Goal: Information Seeking & Learning: Find specific fact

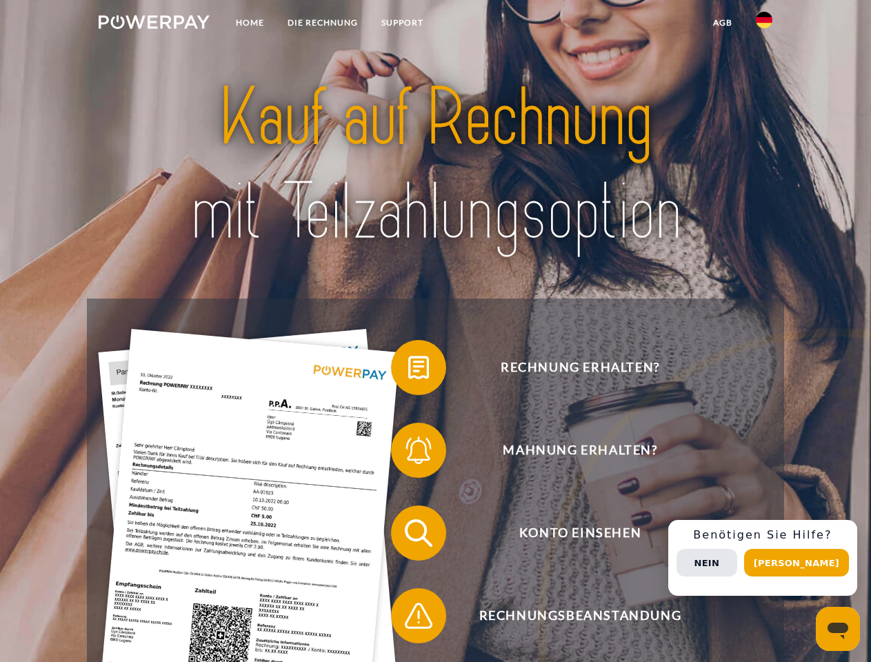
click at [154, 24] on img at bounding box center [154, 22] width 111 height 14
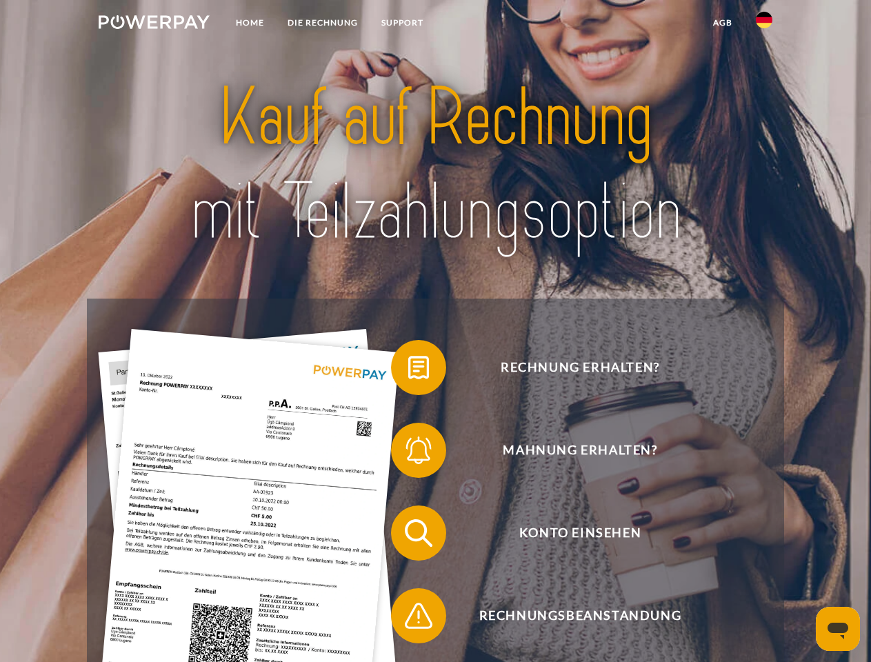
click at [764, 24] on img at bounding box center [764, 20] width 17 height 17
click at [722, 23] on link "agb" at bounding box center [722, 22] width 43 height 25
click at [408, 370] on span at bounding box center [397, 367] width 69 height 69
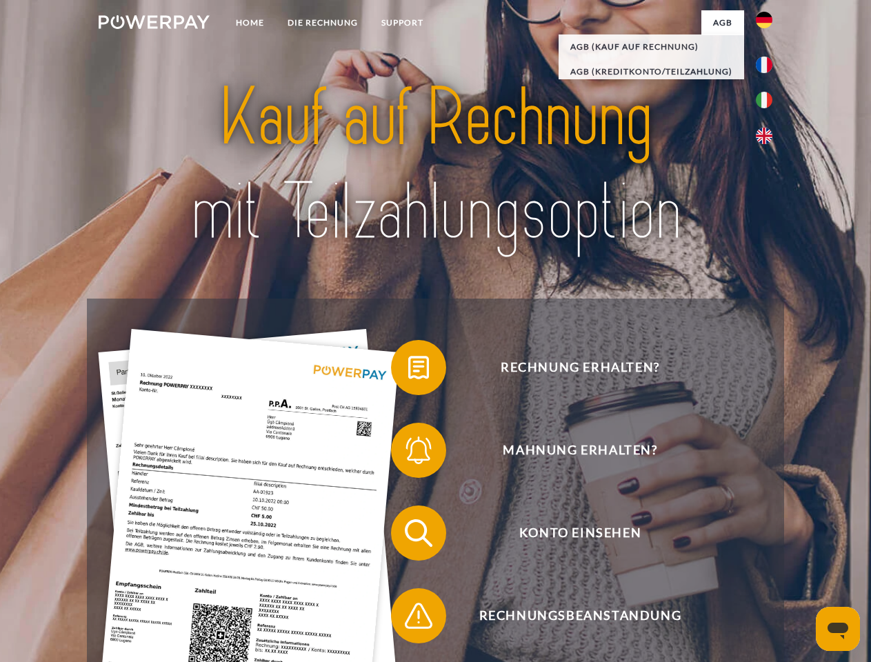
click at [408, 453] on span at bounding box center [397, 450] width 69 height 69
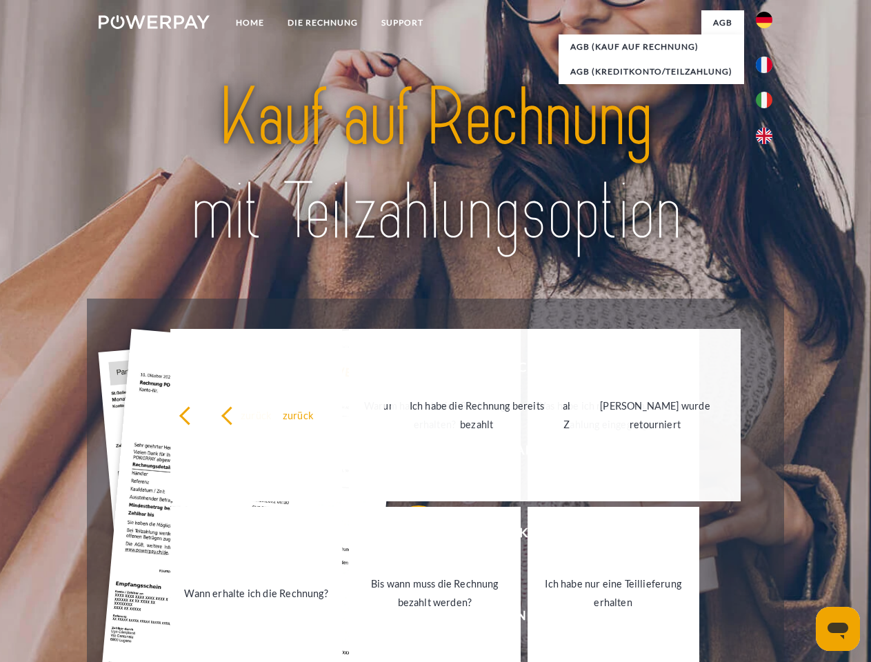
click at [408, 536] on link "Bis wann muss die Rechnung bezahlt werden?" at bounding box center [435, 593] width 172 height 172
click at [408, 618] on link "Bis wann muss die Rechnung bezahlt werden?" at bounding box center [435, 593] width 172 height 172
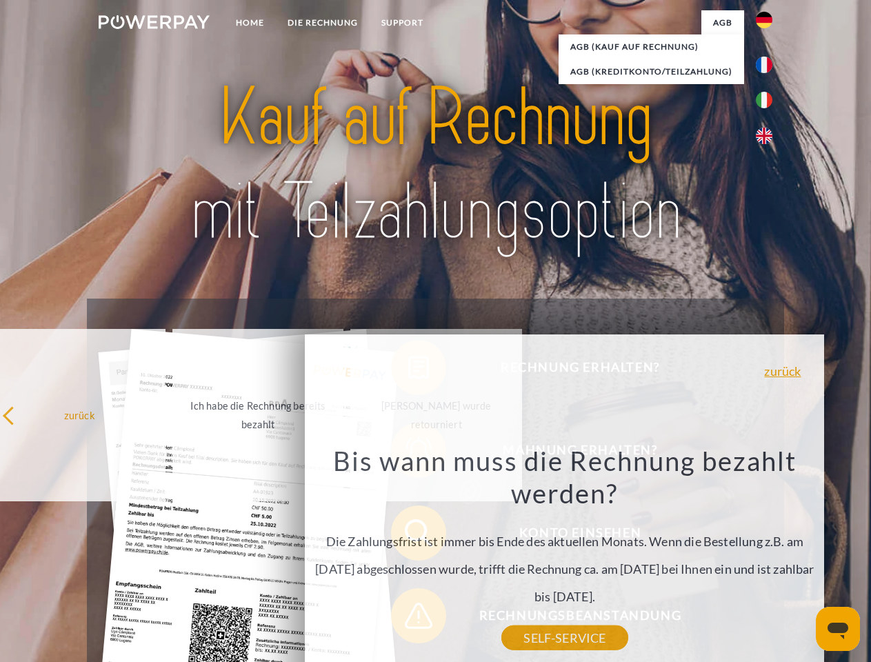
click at [767, 558] on div "Bis wann muss die Rechnung bezahlt werden? Die Zahlungsfrist ist immer bis Ende…" at bounding box center [564, 541] width 503 height 194
click at [734, 560] on span "Konto einsehen" at bounding box center [580, 532] width 338 height 55
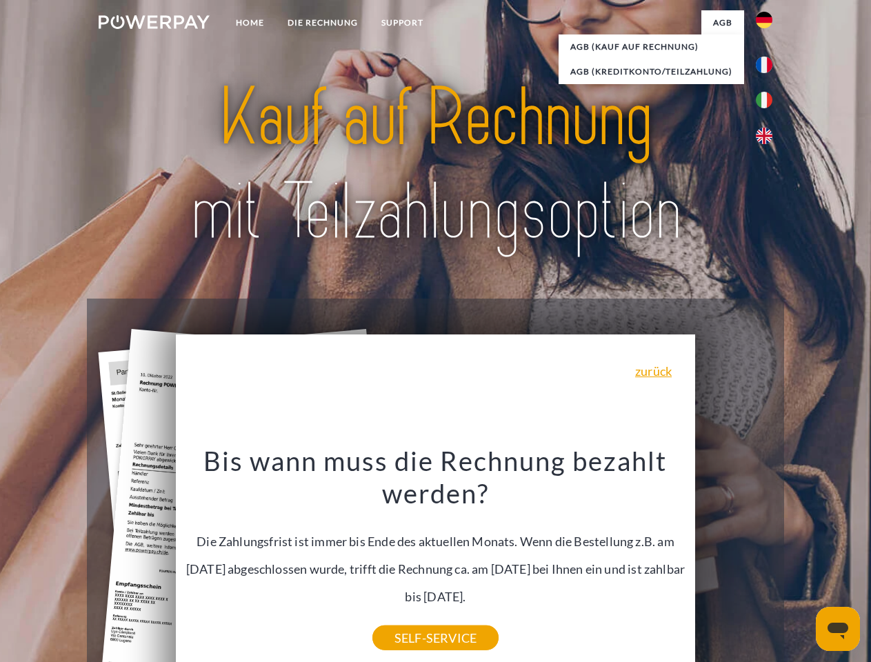
click at [801, 563] on header "Home DIE RECHNUNG SUPPORT" at bounding box center [435, 476] width 871 height 952
